Goal: Task Accomplishment & Management: Manage account settings

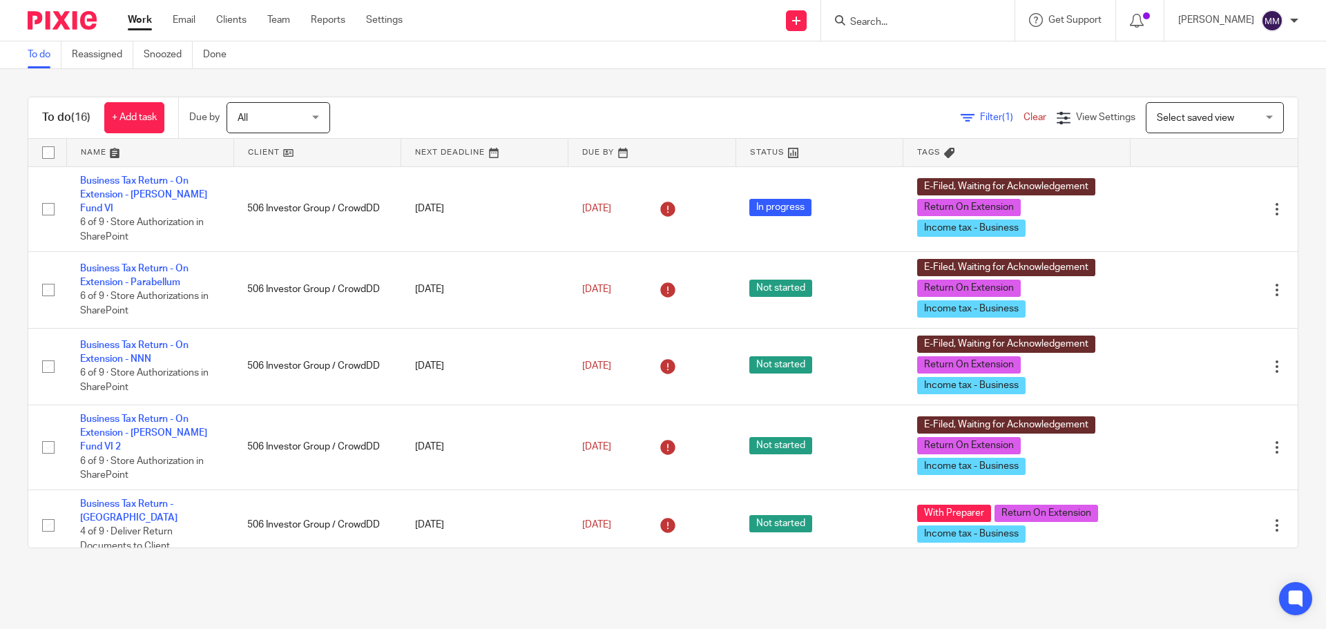
scroll to position [610, 0]
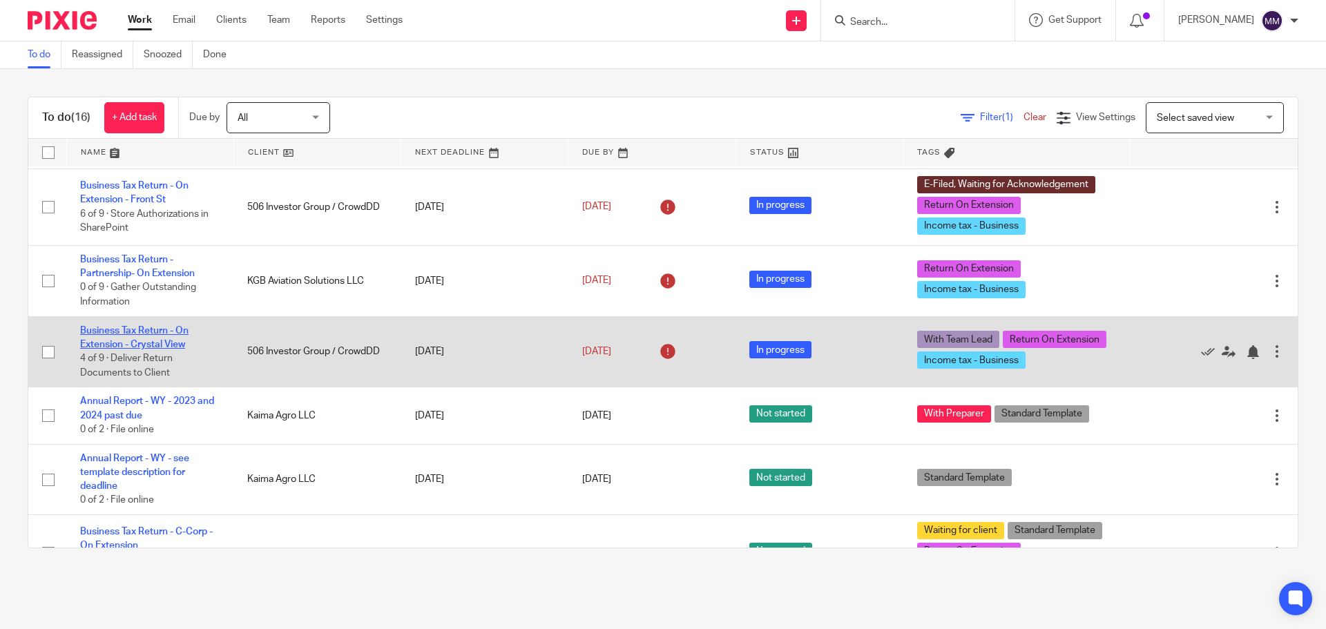
click at [166, 326] on link "Business Tax Return - On Extension - Crystal View" at bounding box center [134, 337] width 108 height 23
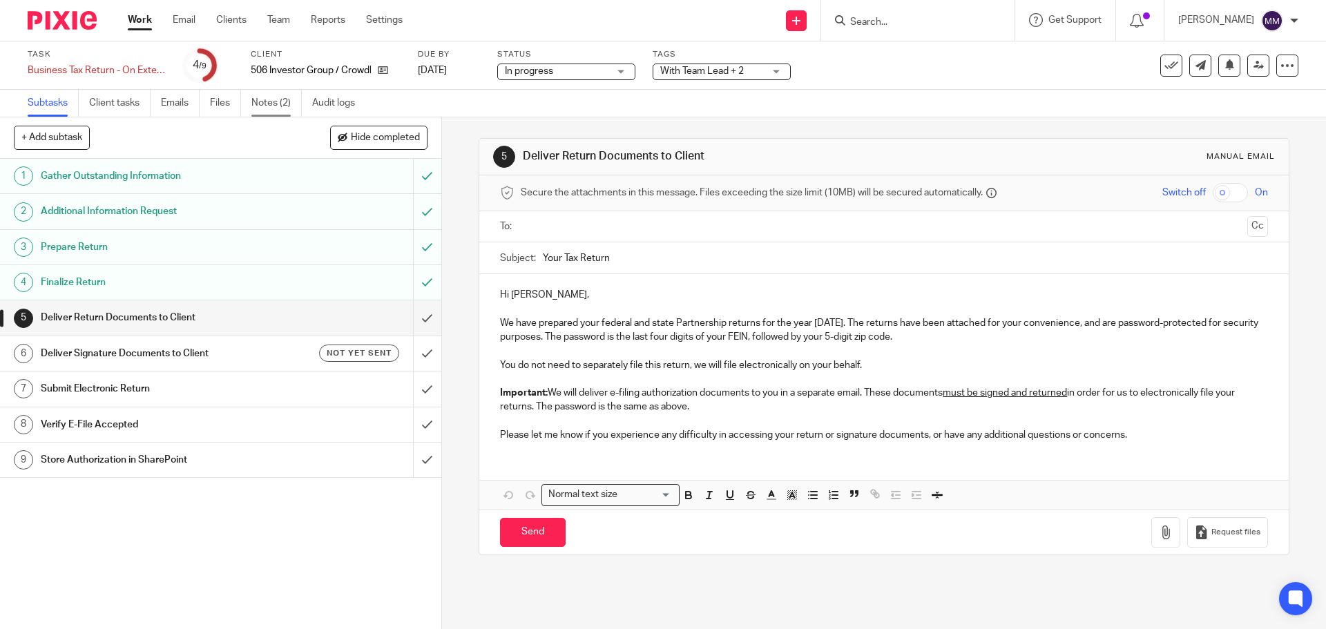
click at [273, 106] on link "Notes (2)" at bounding box center [276, 103] width 50 height 27
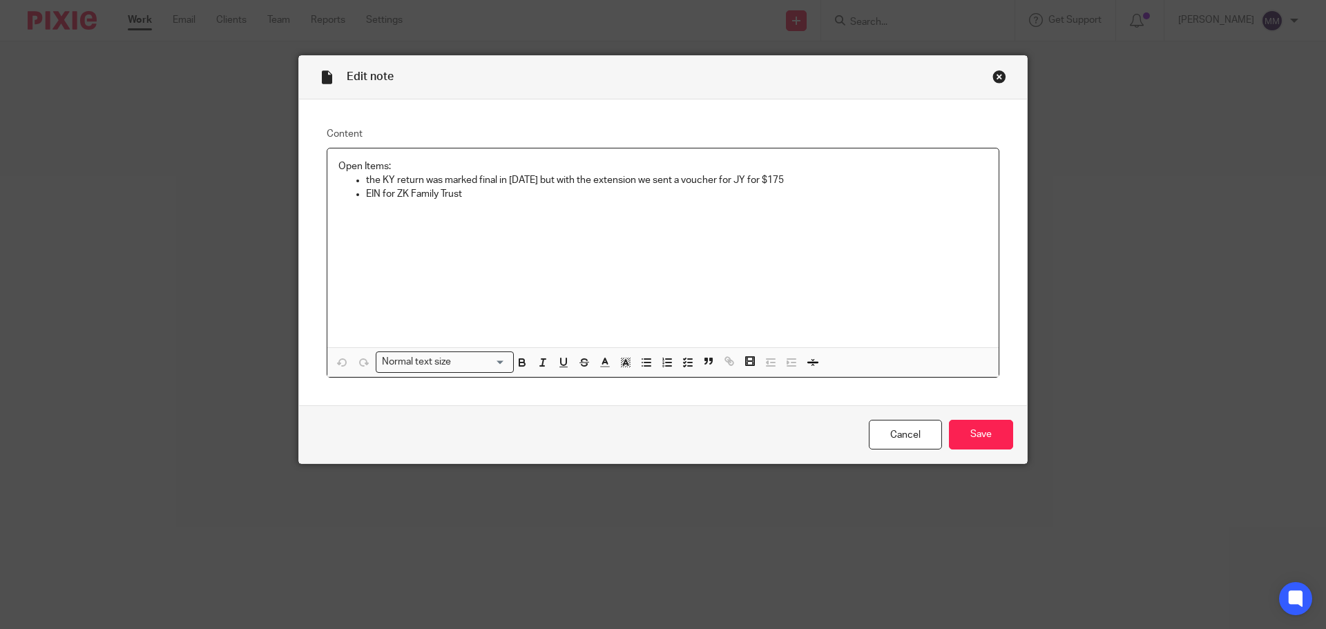
click at [485, 195] on p "EIN for ZK Family Trust" at bounding box center [676, 194] width 621 height 14
click at [728, 179] on p "the KY return was marked final in [DATE] but with the extension we sent a vouch…" at bounding box center [676, 180] width 621 height 14
click at [977, 429] on input "Save" at bounding box center [981, 435] width 64 height 30
